Goal: Check status: Check status

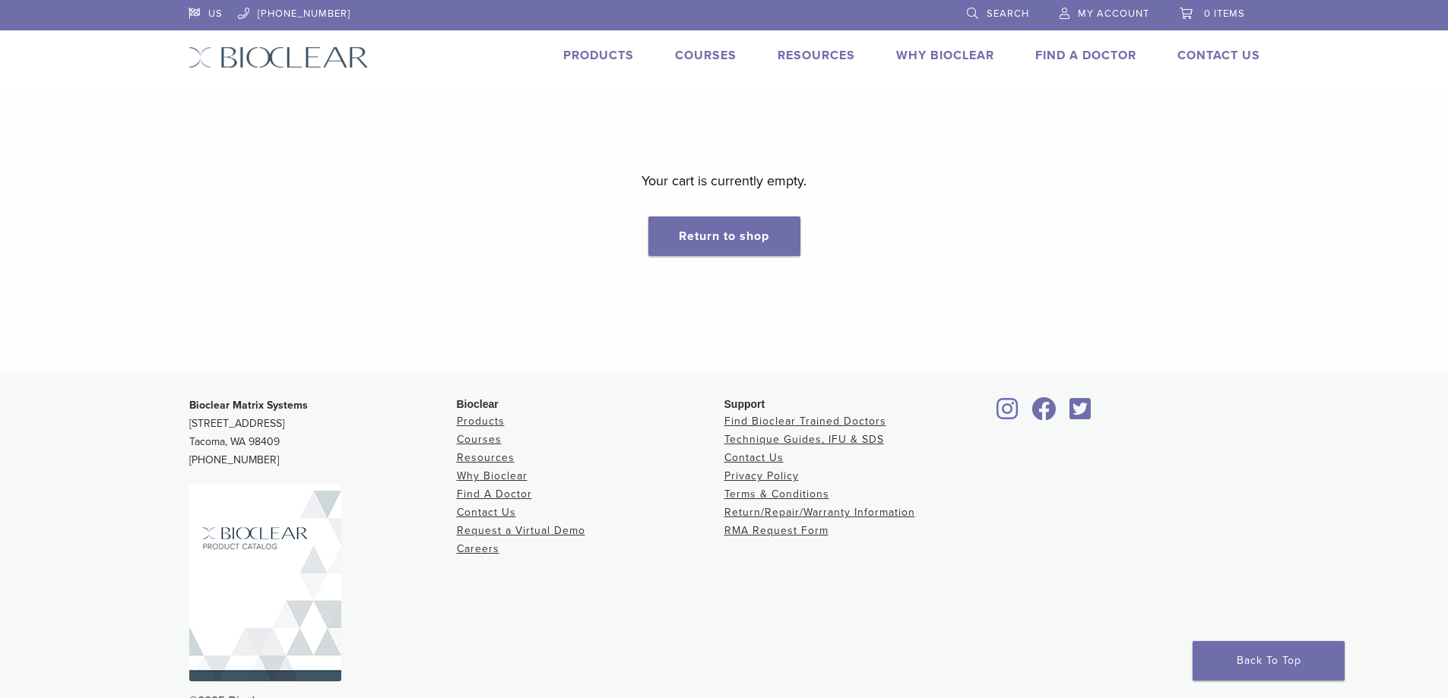
click at [1104, 13] on span "My Account" at bounding box center [1113, 14] width 71 height 12
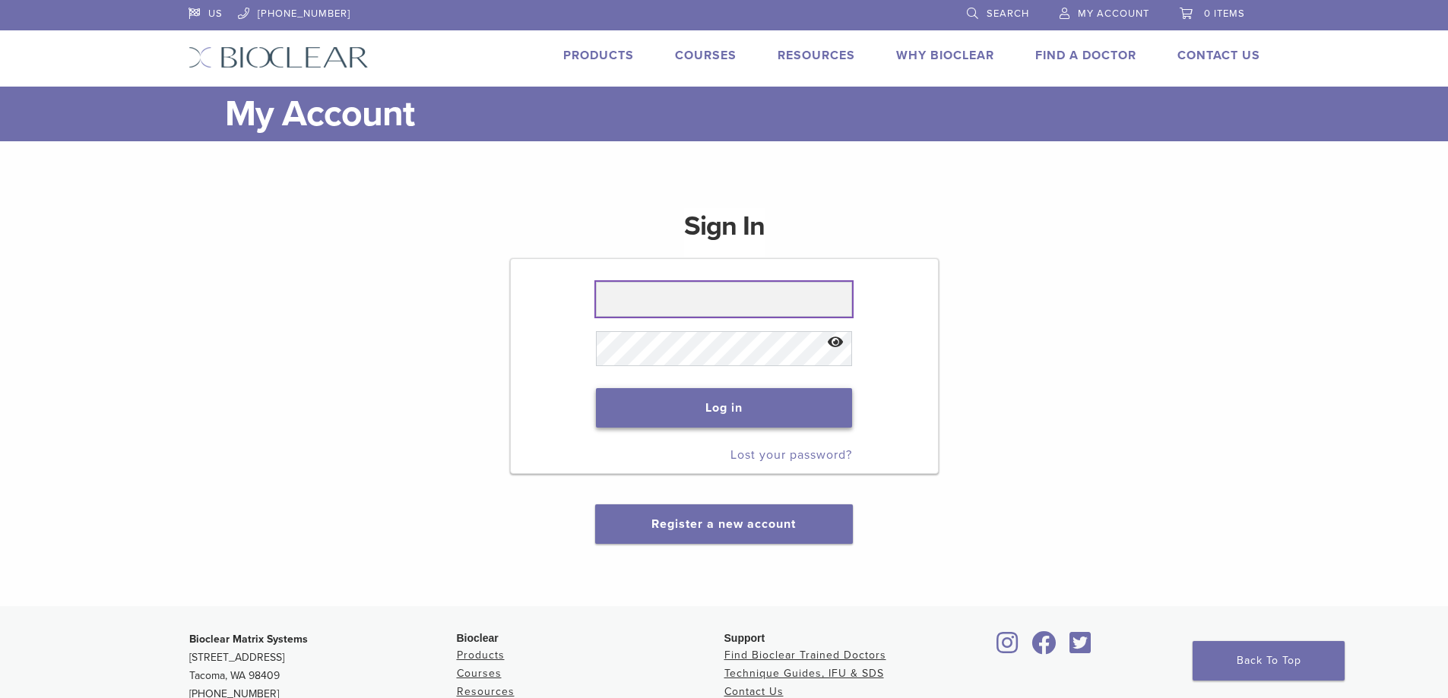
type input "**********"
click at [701, 401] on button "Log in" at bounding box center [724, 408] width 256 height 40
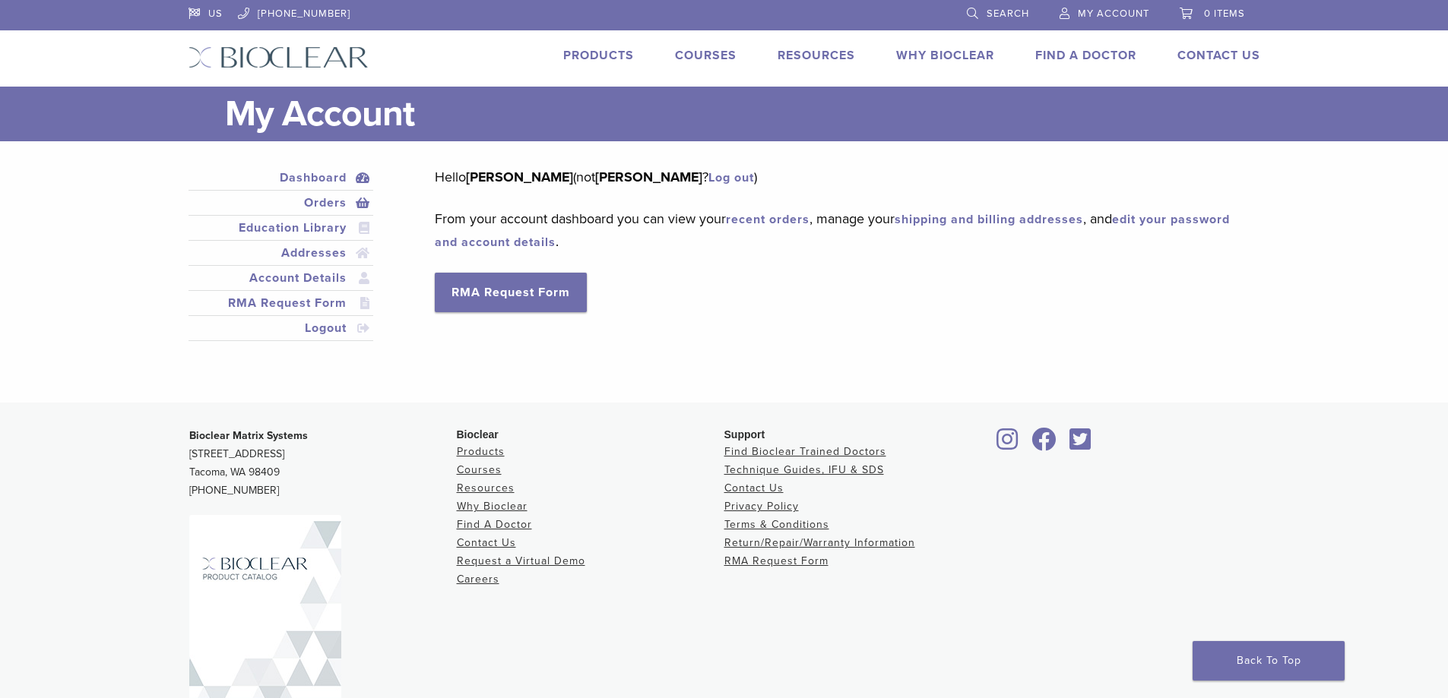
click at [361, 207] on link "Orders" at bounding box center [281, 203] width 179 height 18
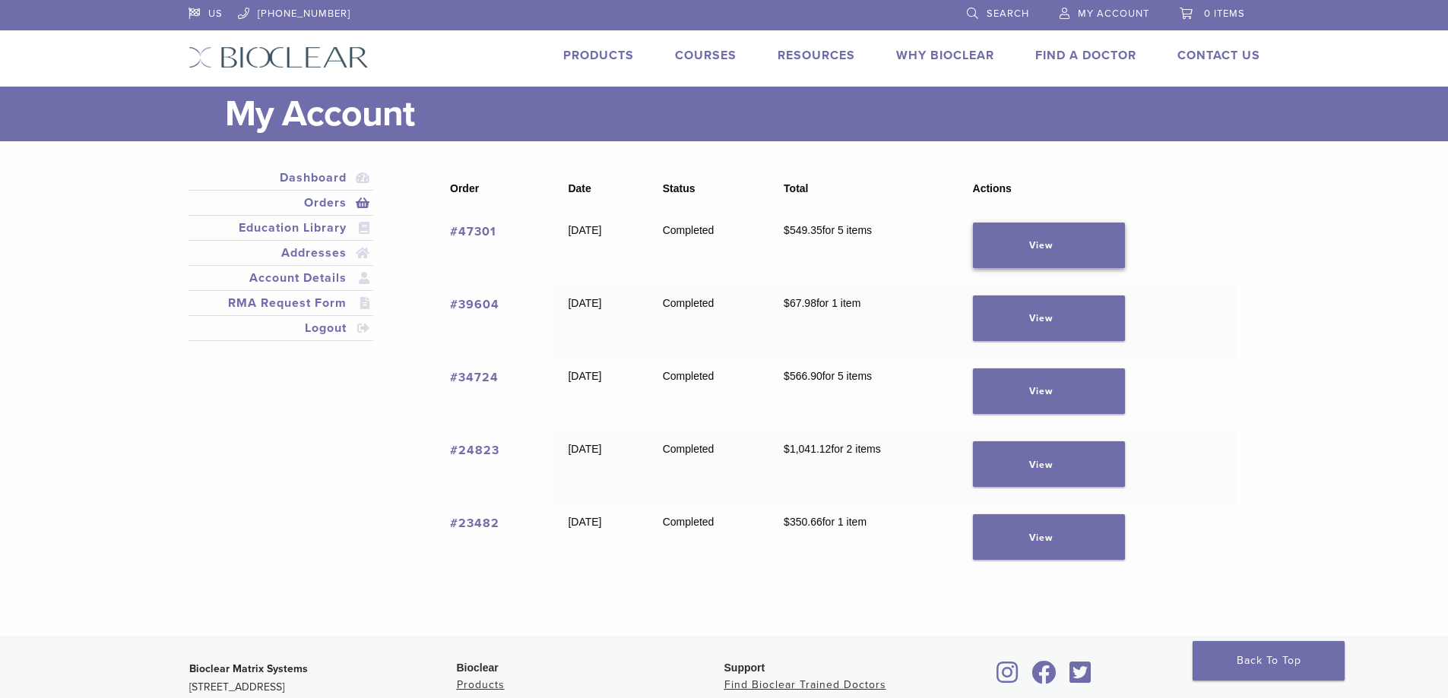
click at [1069, 240] on link "View" at bounding box center [1049, 246] width 152 height 46
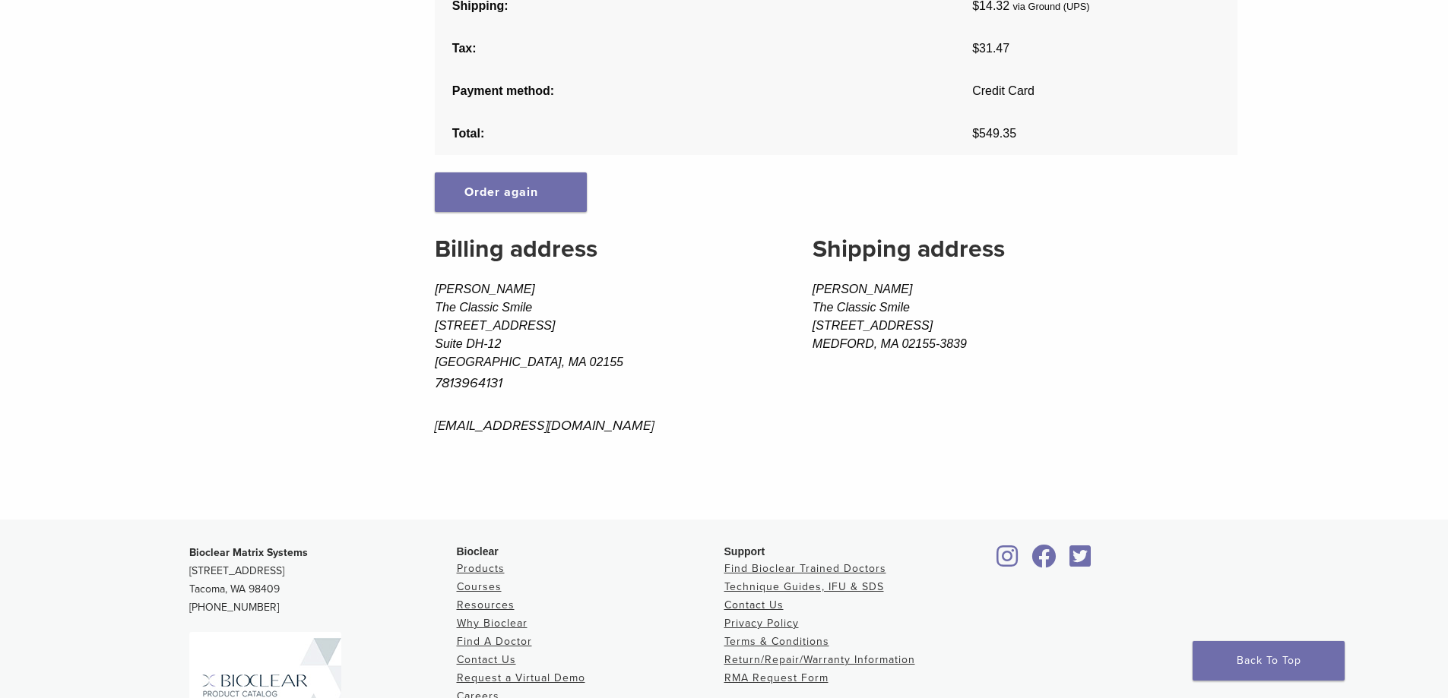
scroll to position [608, 0]
